Goal: Task Accomplishment & Management: Complete application form

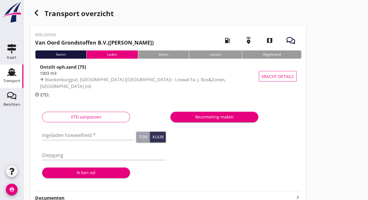
click at [117, 53] on div "Laden" at bounding box center [112, 54] width 52 height 8
click at [71, 155] on input "Diepgang" at bounding box center [104, 154] width 124 height 9
type input "360"
click at [67, 136] on input "Ingeladen hoeveelheid *" at bounding box center [87, 134] width 91 height 9
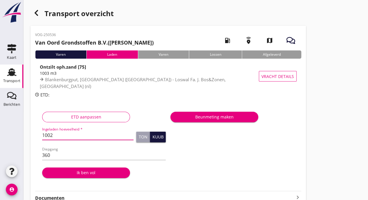
type input "1002"
click at [157, 137] on div "Kuub" at bounding box center [157, 137] width 11 height 4
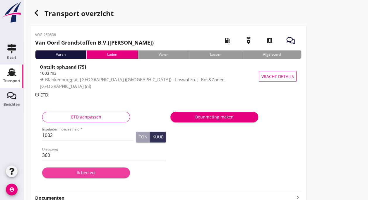
click at [91, 171] on div "Ik ben vol" at bounding box center [86, 172] width 79 height 6
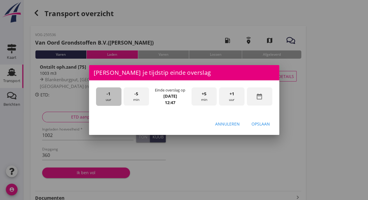
click at [108, 97] on div "-1 uur" at bounding box center [108, 96] width 25 height 18
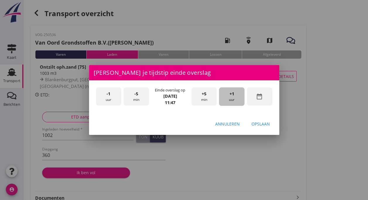
click at [235, 97] on div "+1 uur" at bounding box center [231, 96] width 25 height 18
click at [133, 98] on div "-5 min" at bounding box center [136, 96] width 25 height 18
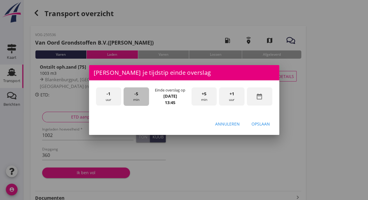
click at [133, 98] on div "-5 min" at bounding box center [136, 96] width 25 height 18
click at [261, 126] on div "Opslaan" at bounding box center [261, 124] width 18 height 6
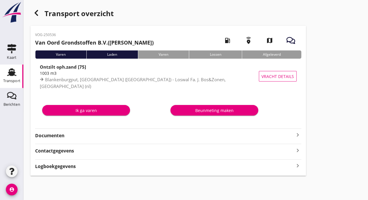
click at [84, 111] on div "Ik ga varen" at bounding box center [86, 110] width 79 height 6
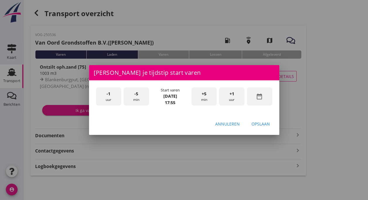
click at [103, 100] on div "-1 uur" at bounding box center [108, 96] width 25 height 18
click at [138, 95] on div "-5 min" at bounding box center [136, 96] width 25 height 18
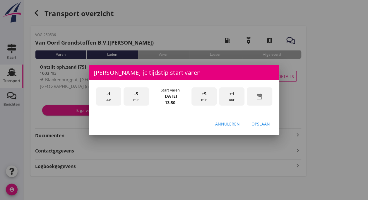
click at [138, 95] on div "-5 min" at bounding box center [136, 96] width 25 height 18
click at [259, 125] on div "Opslaan" at bounding box center [261, 124] width 18 height 6
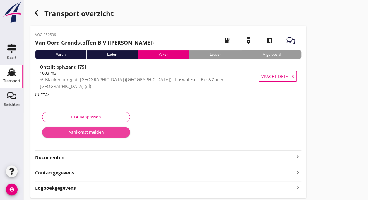
click at [87, 131] on div "Aankomst melden" at bounding box center [86, 132] width 79 height 6
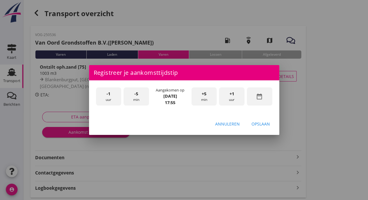
click at [139, 98] on div "-5 min" at bounding box center [136, 96] width 25 height 18
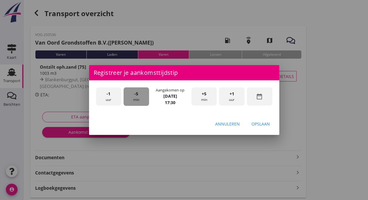
click at [139, 98] on div "-5 min" at bounding box center [136, 96] width 25 height 18
click at [258, 124] on div "Opslaan" at bounding box center [261, 124] width 18 height 6
